Goal: Book appointment/travel/reservation

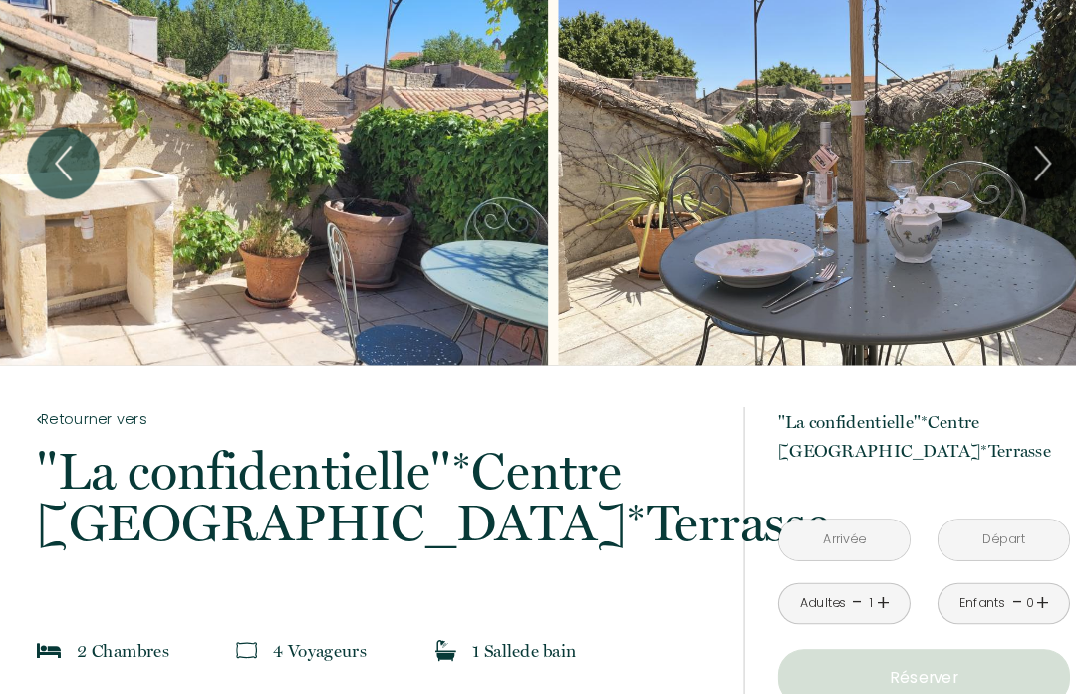
scroll to position [38, 0]
click at [1000, 171] on icon "Next" at bounding box center [1010, 158] width 42 height 60
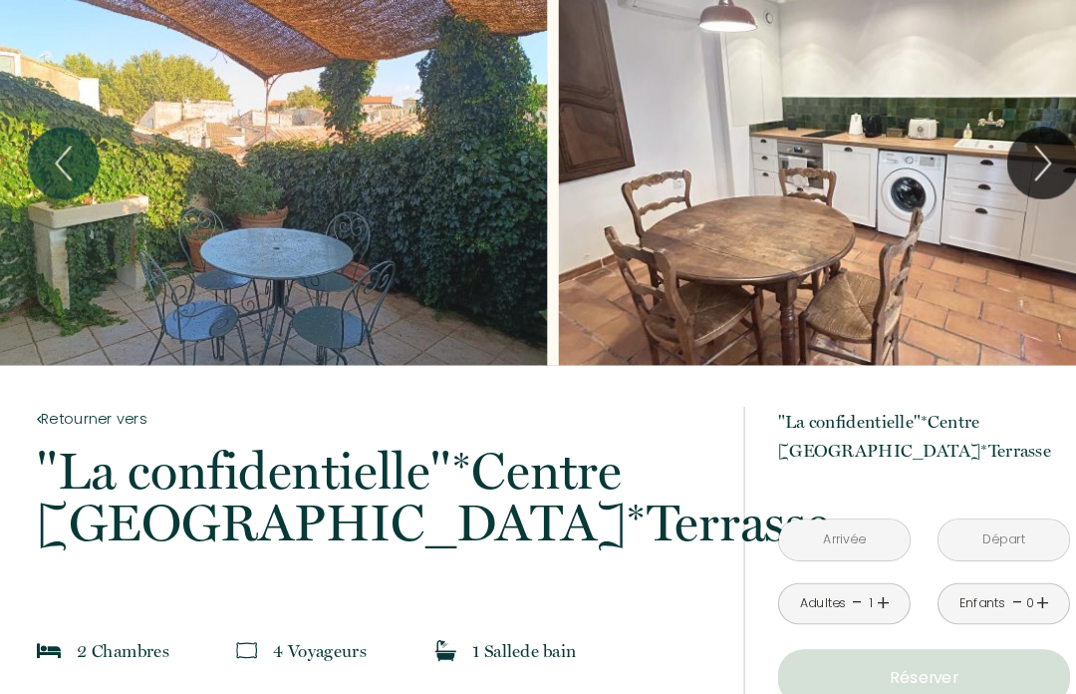
click at [994, 166] on icon "Next" at bounding box center [1010, 158] width 42 height 60
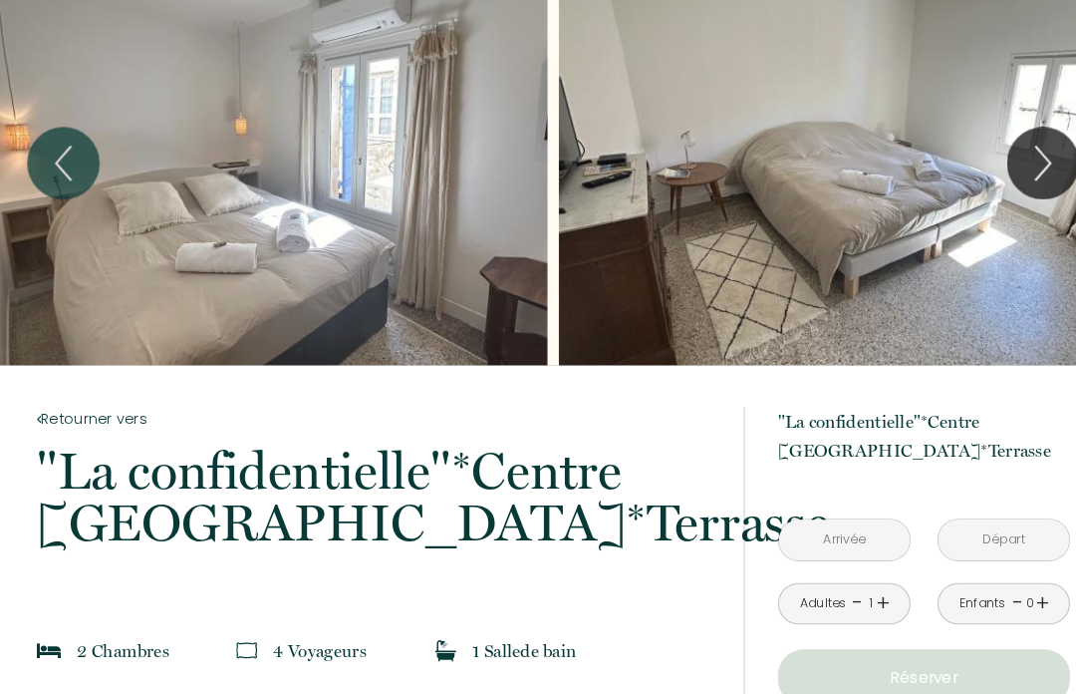
click at [1004, 163] on icon "Next" at bounding box center [1009, 157] width 14 height 32
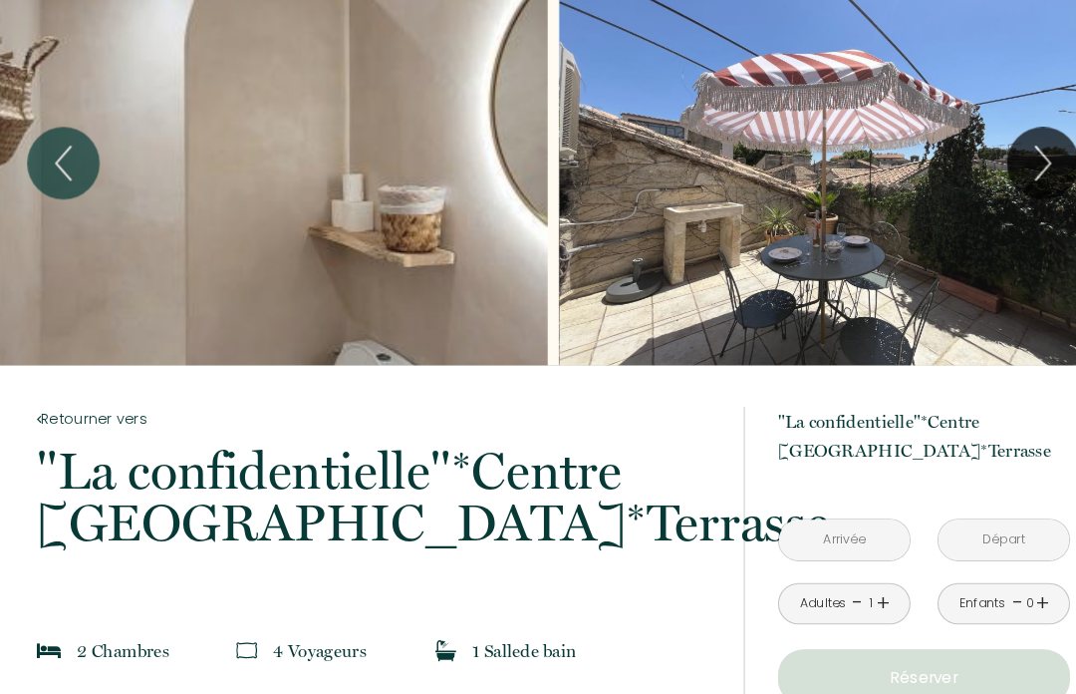
click at [1006, 164] on icon "Next" at bounding box center [1010, 158] width 42 height 60
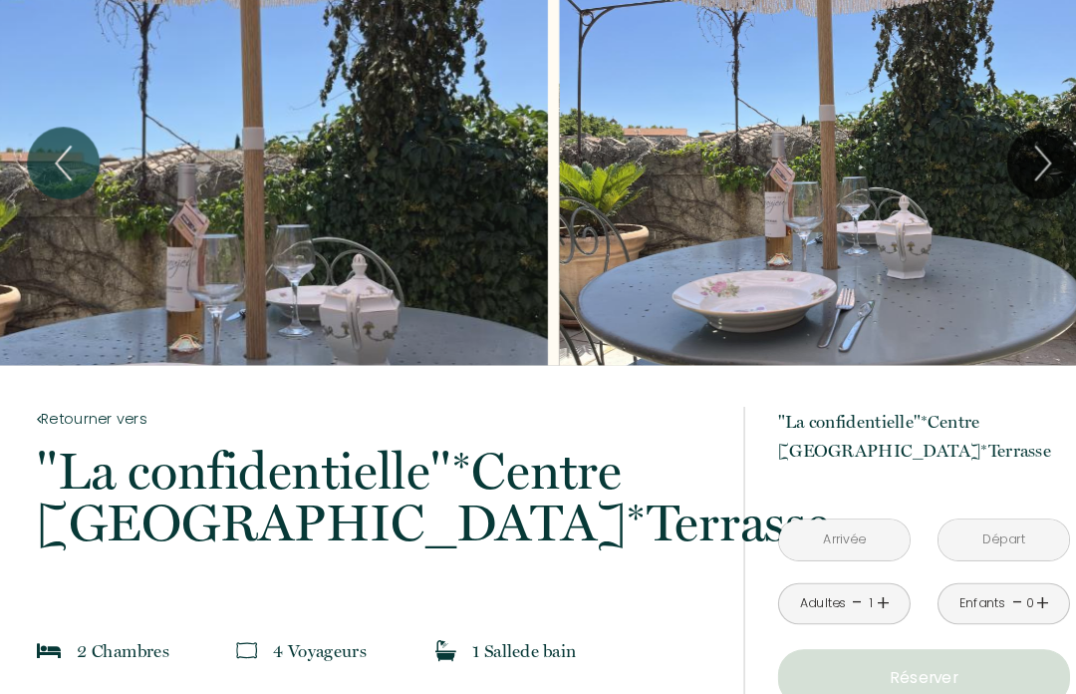
click at [1020, 159] on icon "Next" at bounding box center [1010, 158] width 42 height 60
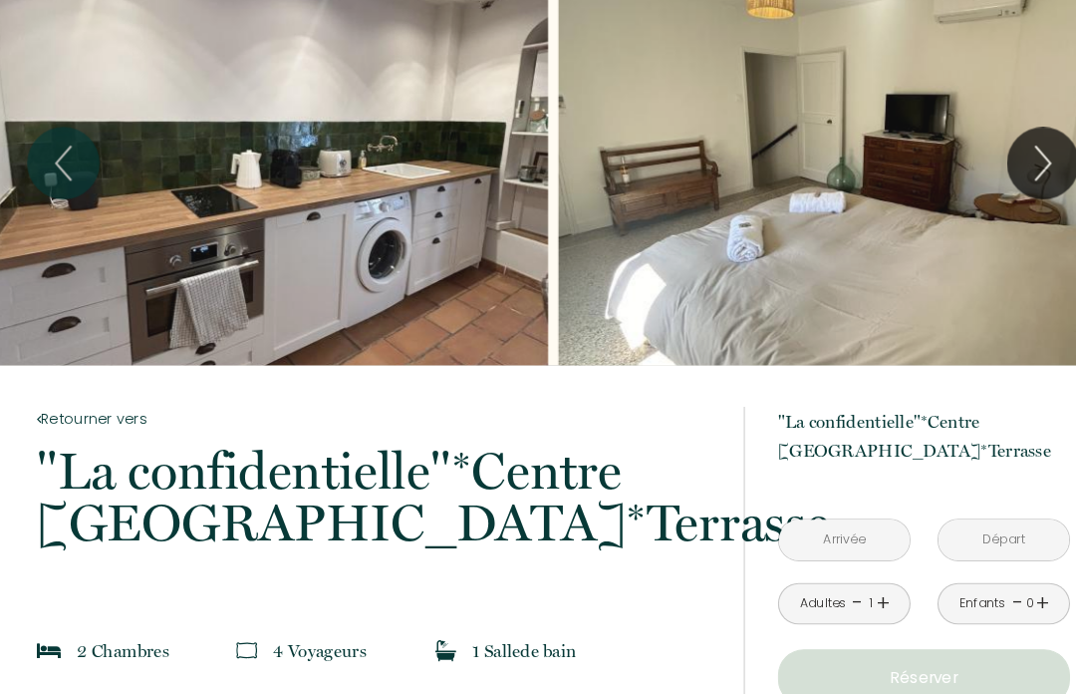
click at [1015, 168] on icon "Next" at bounding box center [1010, 158] width 42 height 60
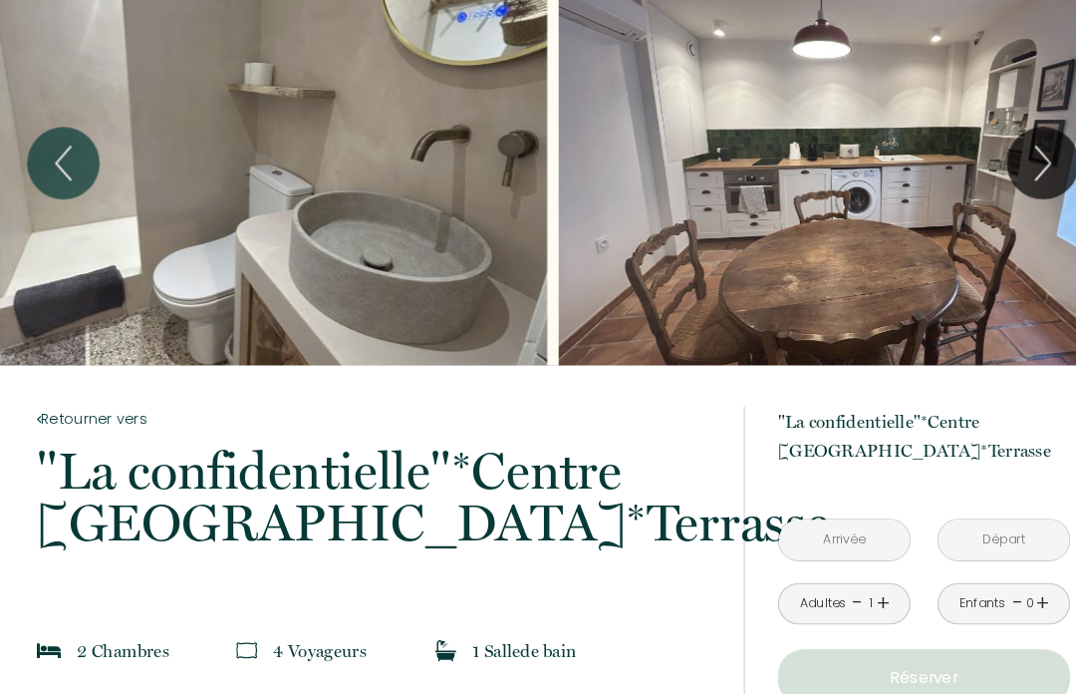
click at [1015, 165] on icon "Next" at bounding box center [1010, 158] width 42 height 60
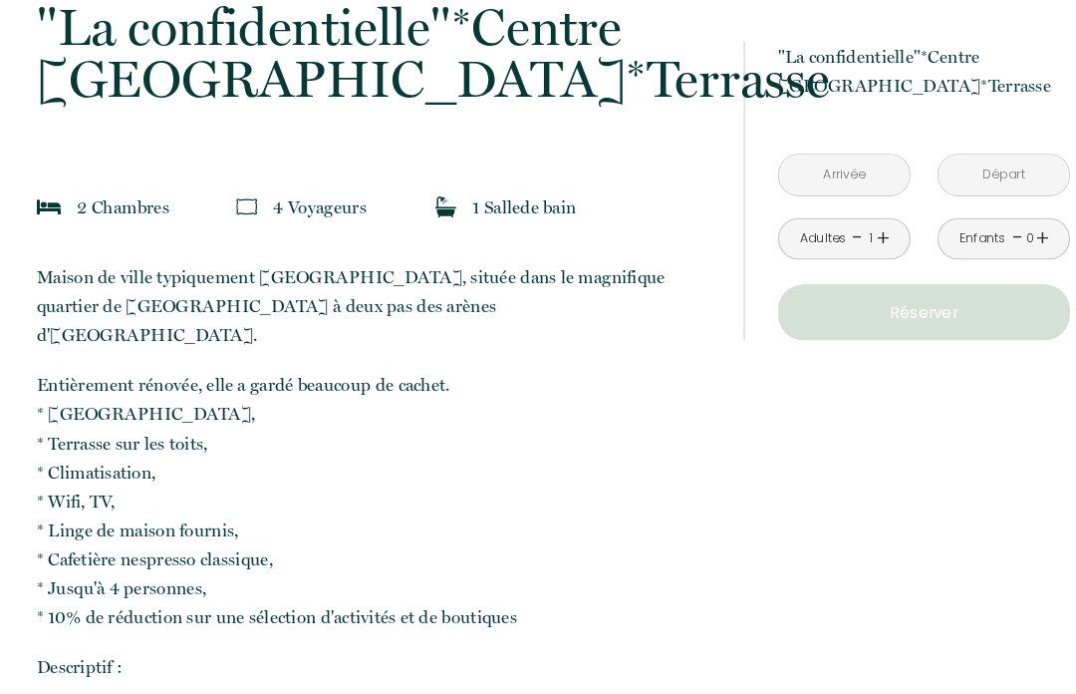
scroll to position [460, 0]
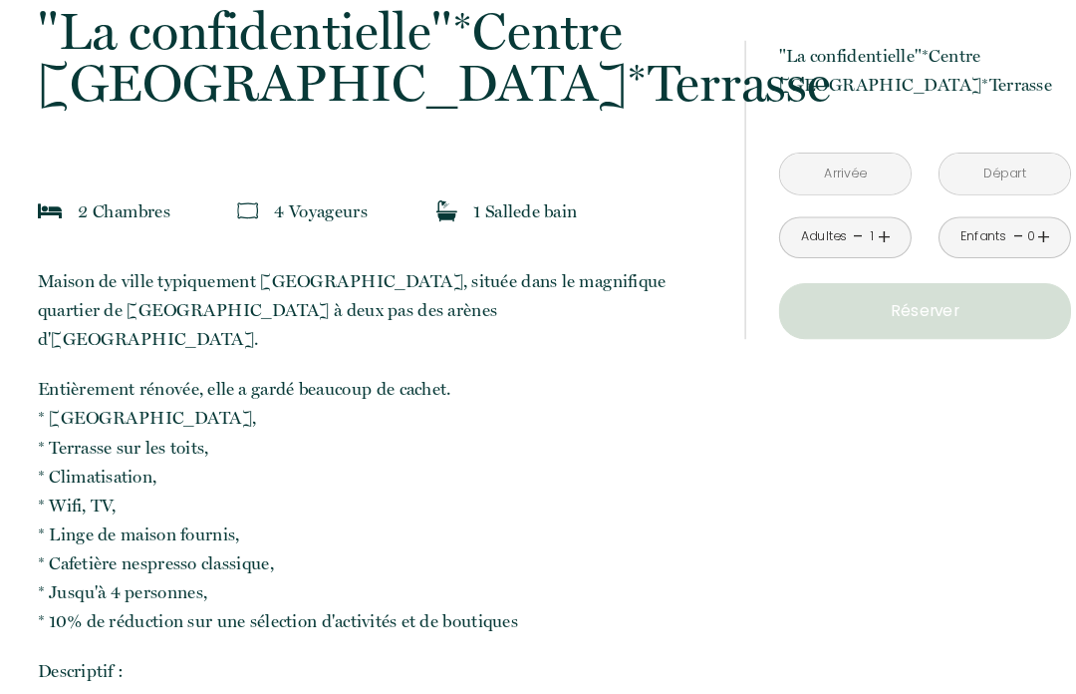
click at [824, 165] on input "text" at bounding box center [818, 167] width 126 height 39
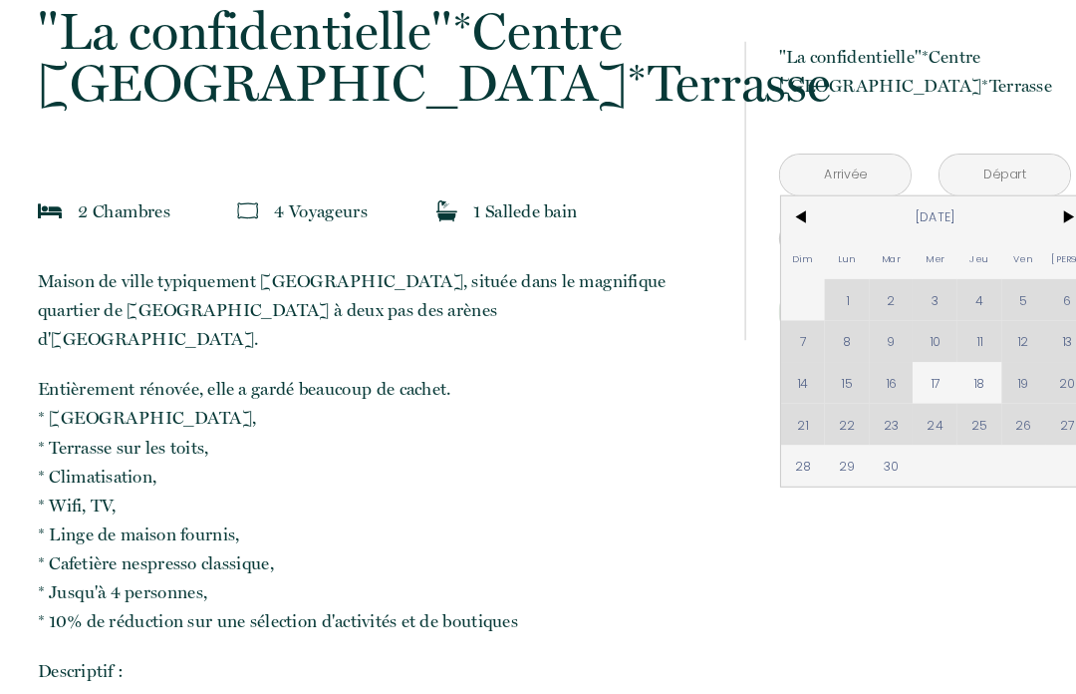
click at [904, 333] on div "Dim Lun Mar Mer Jeu Ven Sam 1 2 3 4 5 6 7 8 9 10 11 12 13 14 15 16 17 18 19 20 …" at bounding box center [904, 327] width 297 height 279
click at [906, 333] on div "Dim Lun Mar Mer Jeu Ven Sam 1 2 3 4 5 6 7 8 9 10 11 12 13 14 15 16 17 18 19 20 …" at bounding box center [904, 327] width 297 height 279
click at [909, 334] on div "Dim Lun Mar Mer Jeu Ven Sam 1 2 3 4 5 6 7 8 9 10 11 12 13 14 15 16 17 18 19 20 …" at bounding box center [904, 327] width 297 height 279
click at [843, 154] on input "text" at bounding box center [818, 167] width 126 height 39
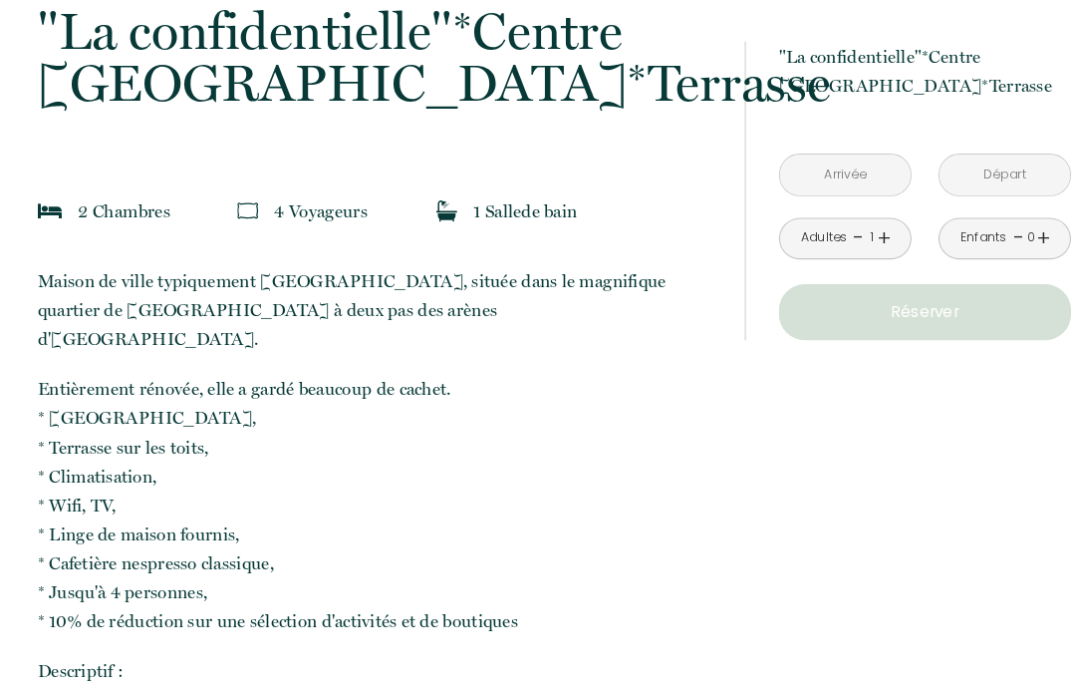
click at [833, 165] on input "text" at bounding box center [818, 167] width 126 height 39
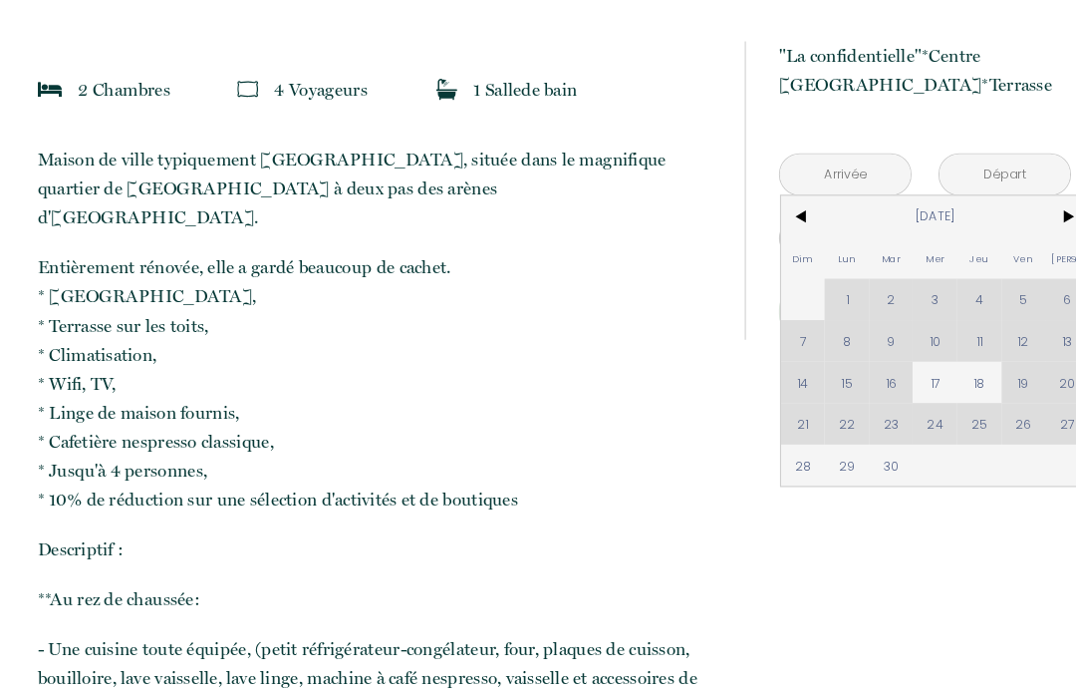
scroll to position [579, 0]
click at [906, 342] on div "Dim Lun Mar Mer Jeu Ven Sam 1 2 3 4 5 6 7 8 9 10 11 12 13 14 15 16 17 18 19 20 …" at bounding box center [904, 327] width 297 height 279
click at [905, 375] on span "17" at bounding box center [904, 368] width 43 height 40
type input "Mer 17 Sep 2025"
type input "Jeu 18 Sep 2025"
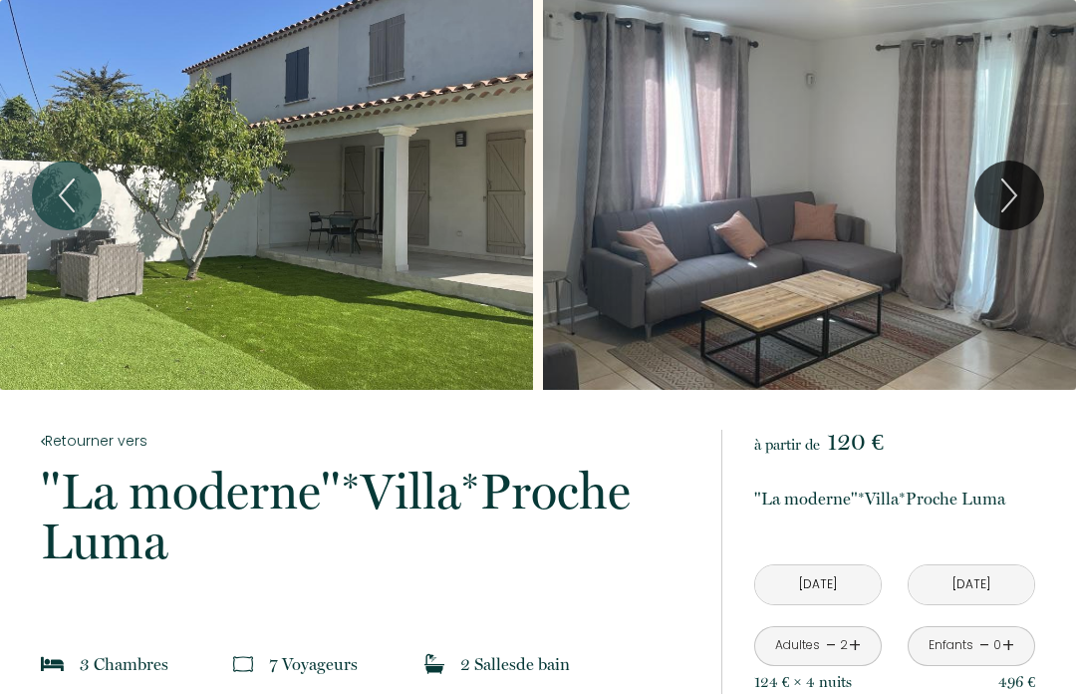
click at [1013, 199] on icon "Next" at bounding box center [1009, 195] width 14 height 32
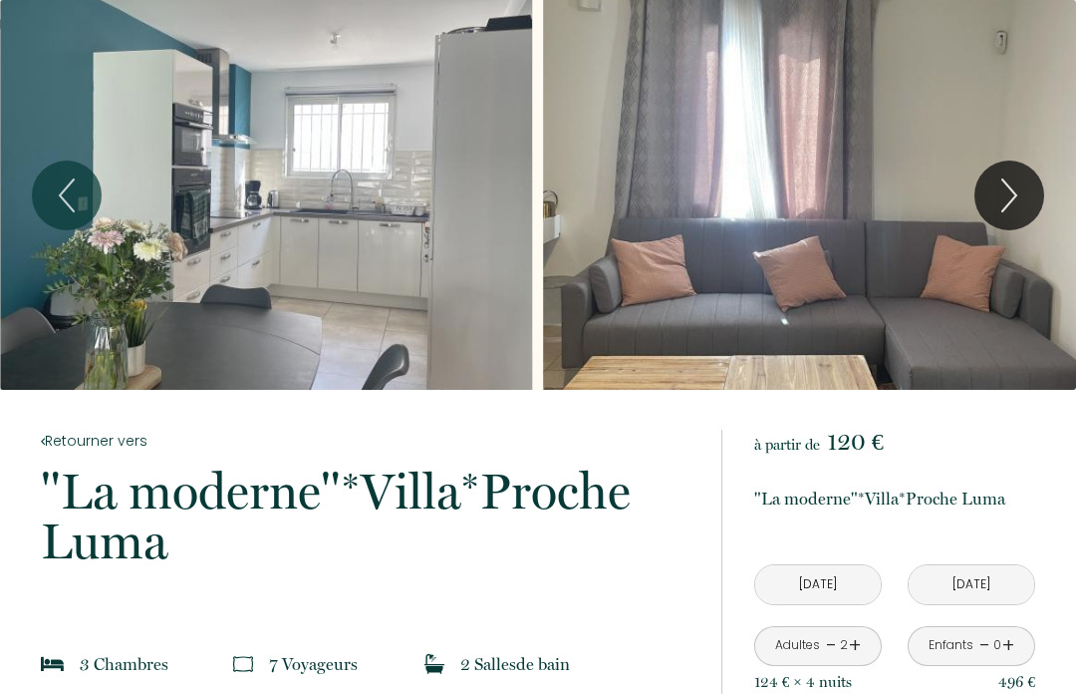
click at [1013, 201] on icon "Next" at bounding box center [1010, 195] width 42 height 60
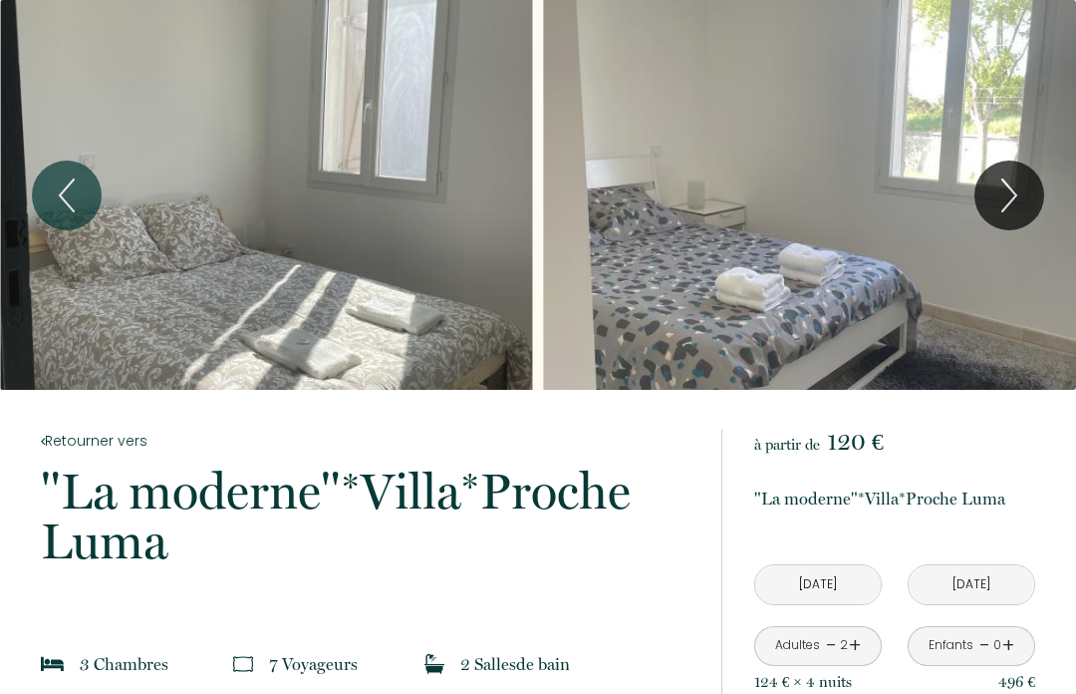
click at [1014, 203] on icon "Next" at bounding box center [1010, 195] width 42 height 60
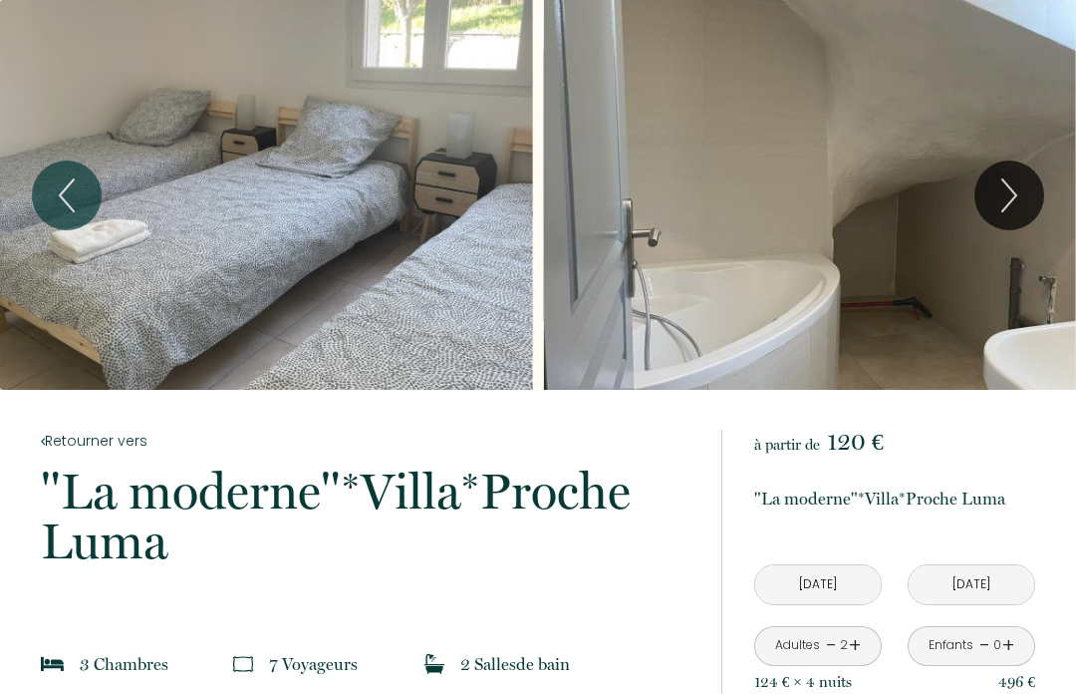
click at [1024, 201] on icon "Next" at bounding box center [1010, 195] width 42 height 60
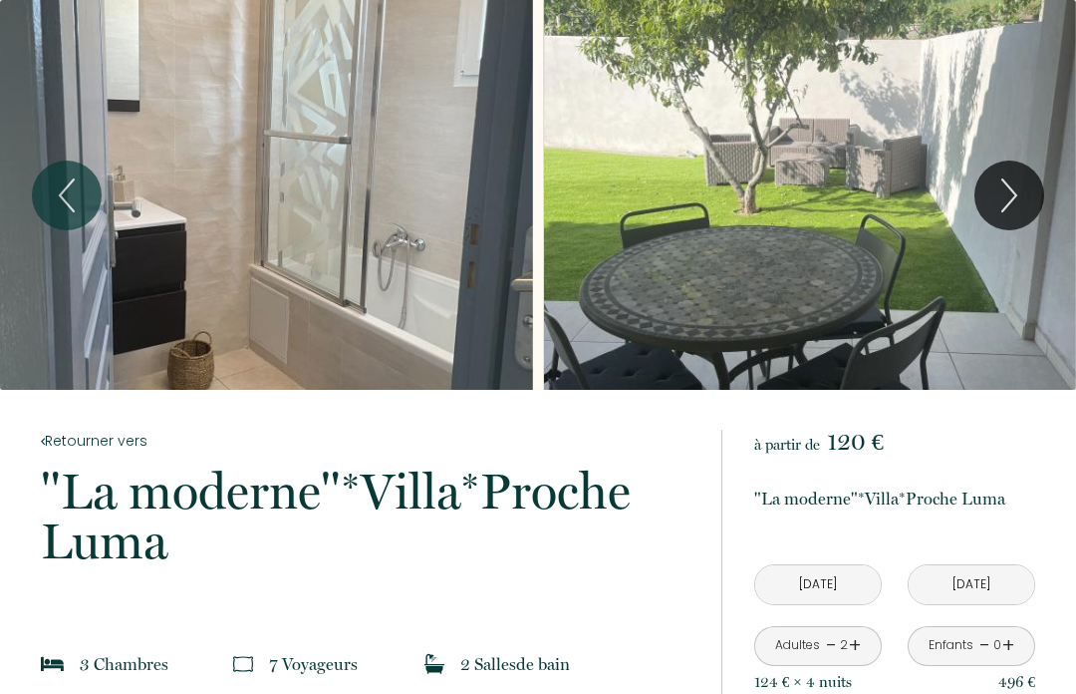
click at [1027, 194] on icon "Next" at bounding box center [1010, 195] width 42 height 60
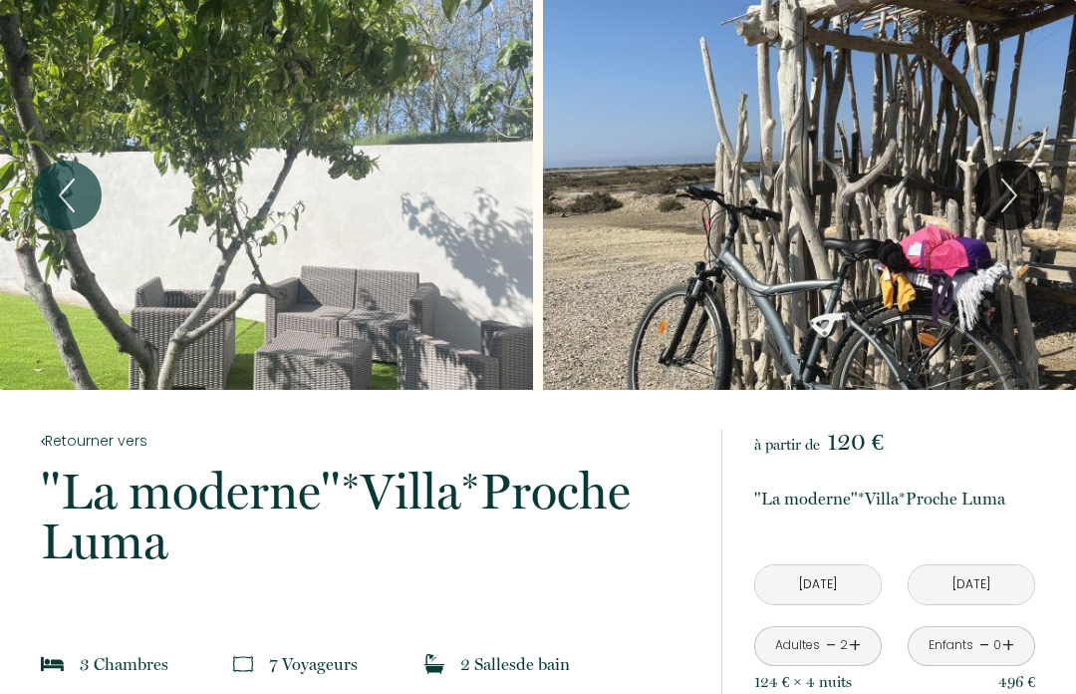
click at [1027, 193] on icon "Next" at bounding box center [1010, 195] width 42 height 60
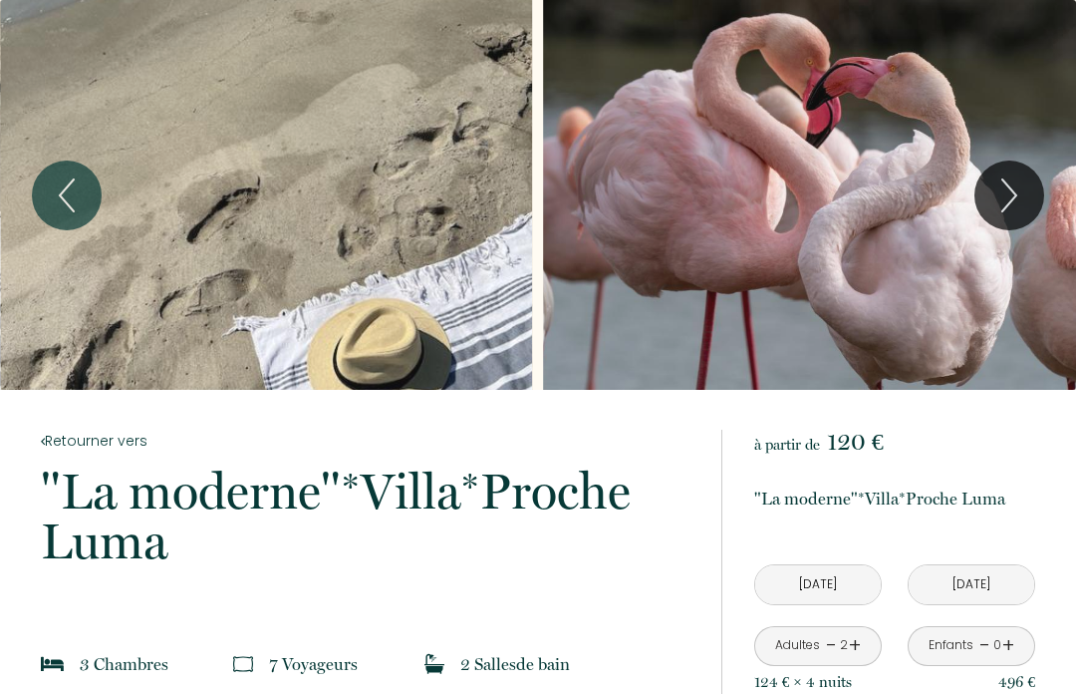
click at [1026, 194] on icon "Next" at bounding box center [1010, 195] width 42 height 60
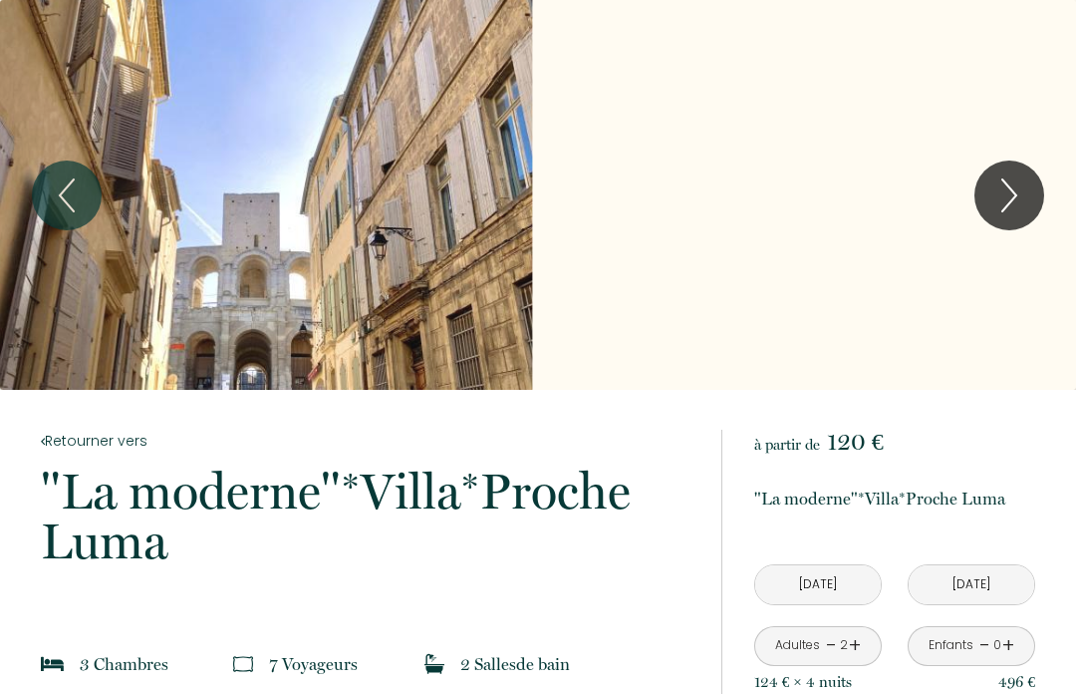
click at [1024, 207] on icon "Next" at bounding box center [1010, 195] width 42 height 60
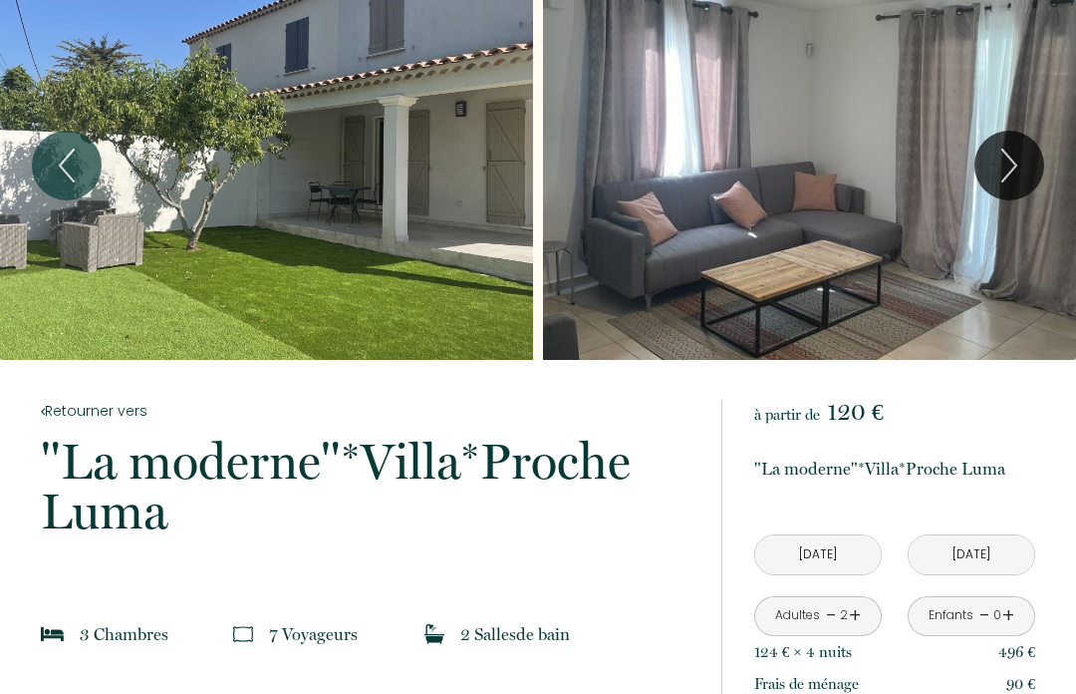
scroll to position [140, 0]
